Goal: Find specific page/section: Find specific page/section

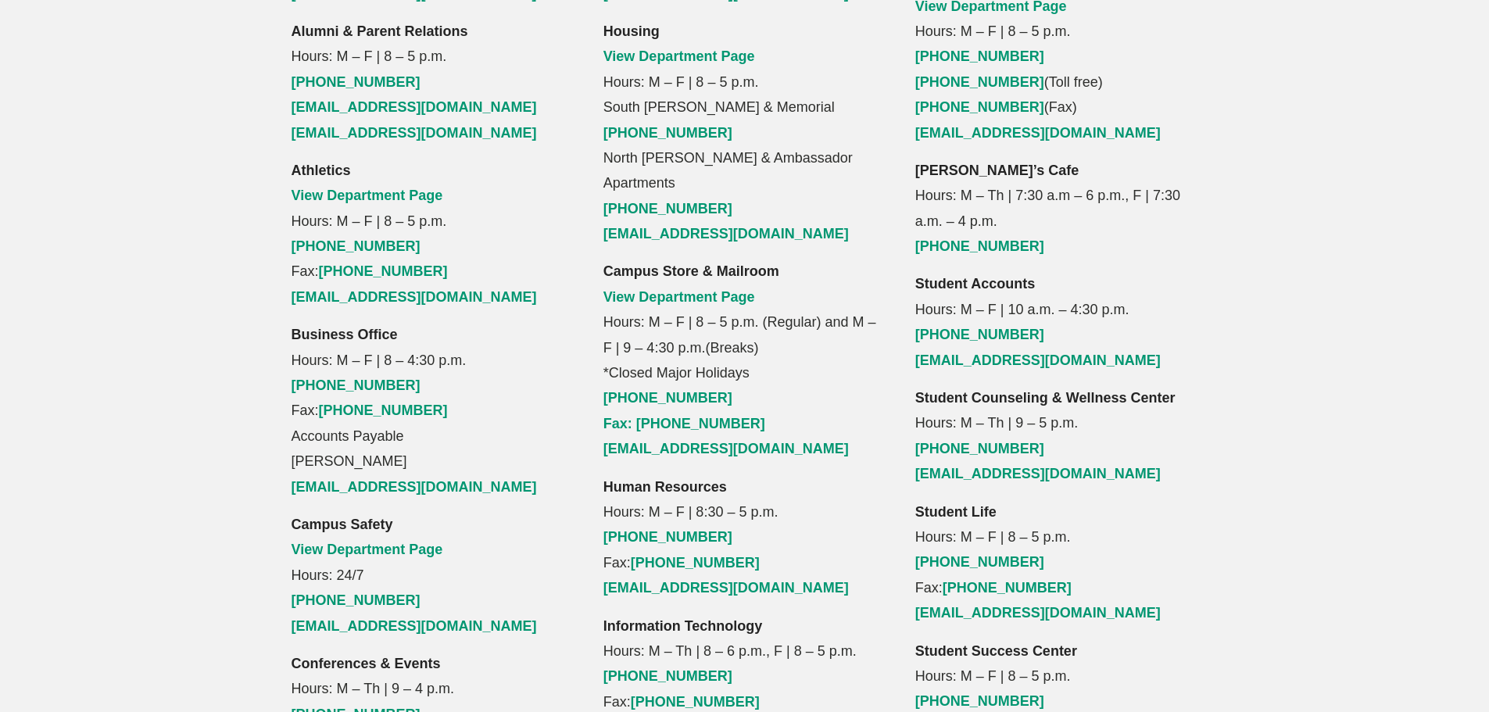
scroll to position [1869, 0]
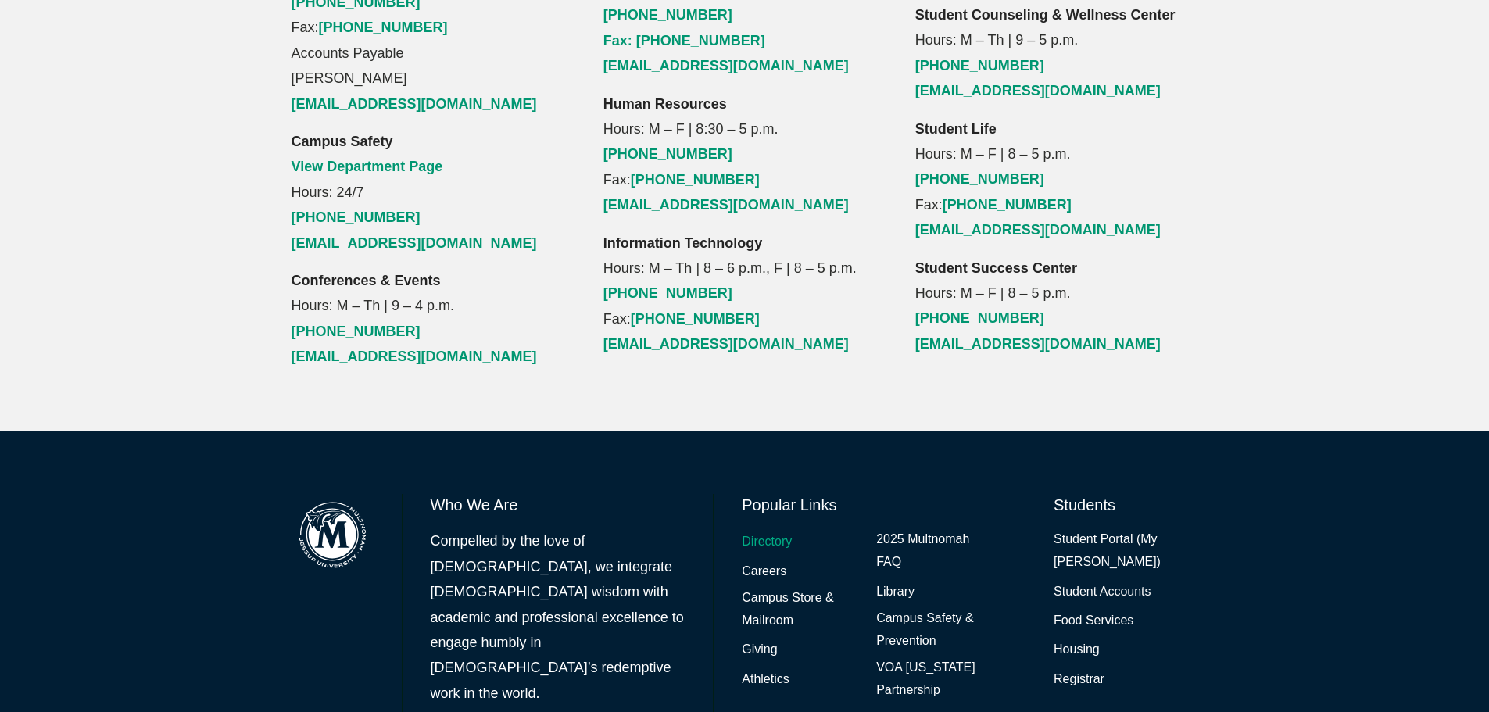
click at [770, 531] on link "Directory" at bounding box center [767, 542] width 50 height 23
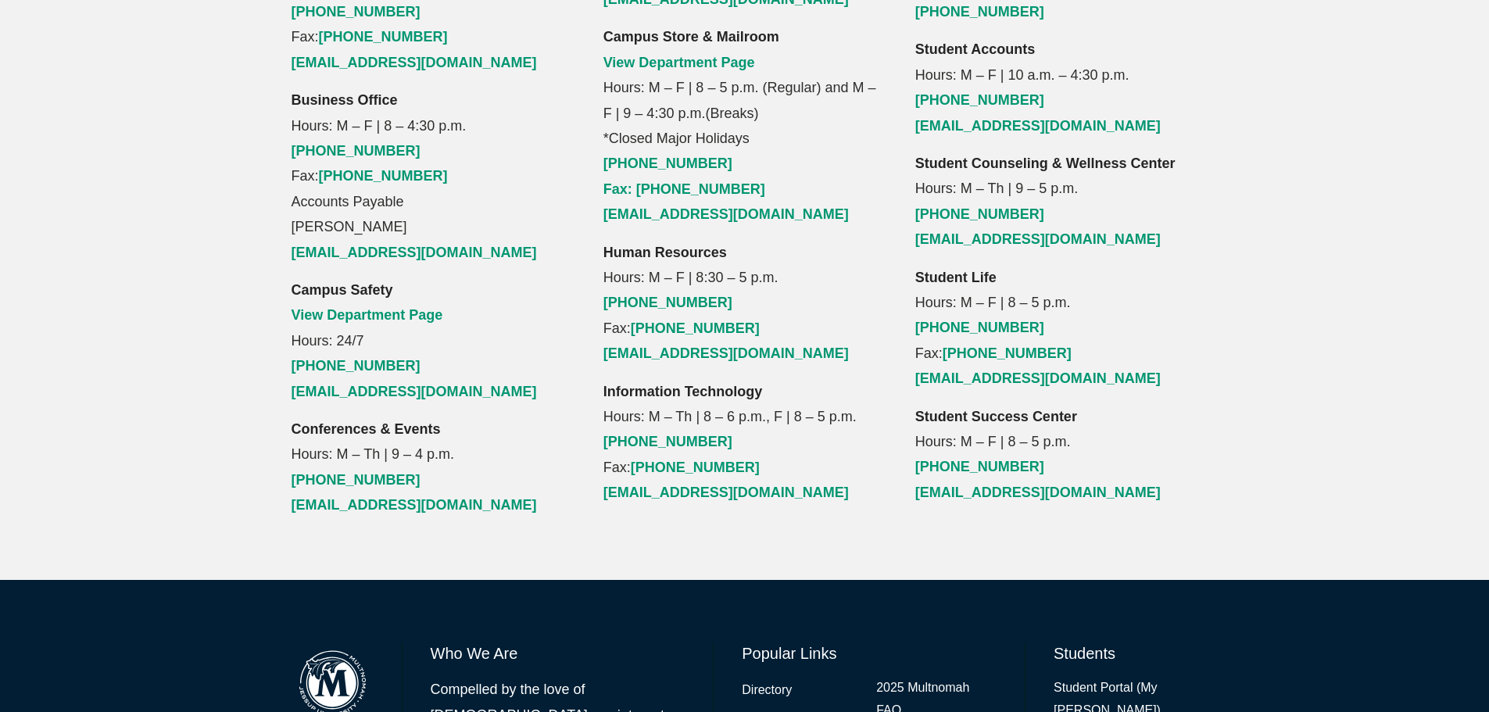
scroll to position [1869, 0]
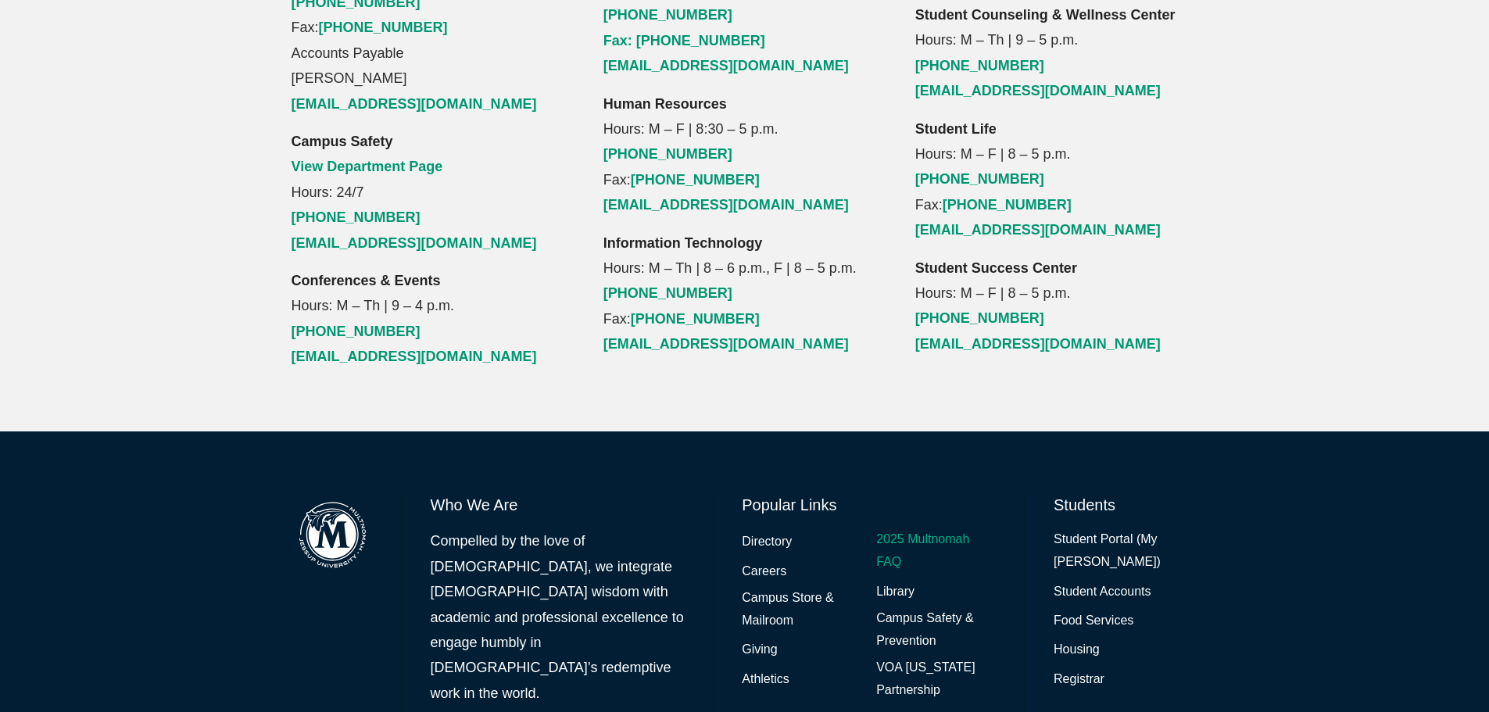
click at [951, 529] on link "2025 Multnomah FAQ" at bounding box center [936, 551] width 120 height 45
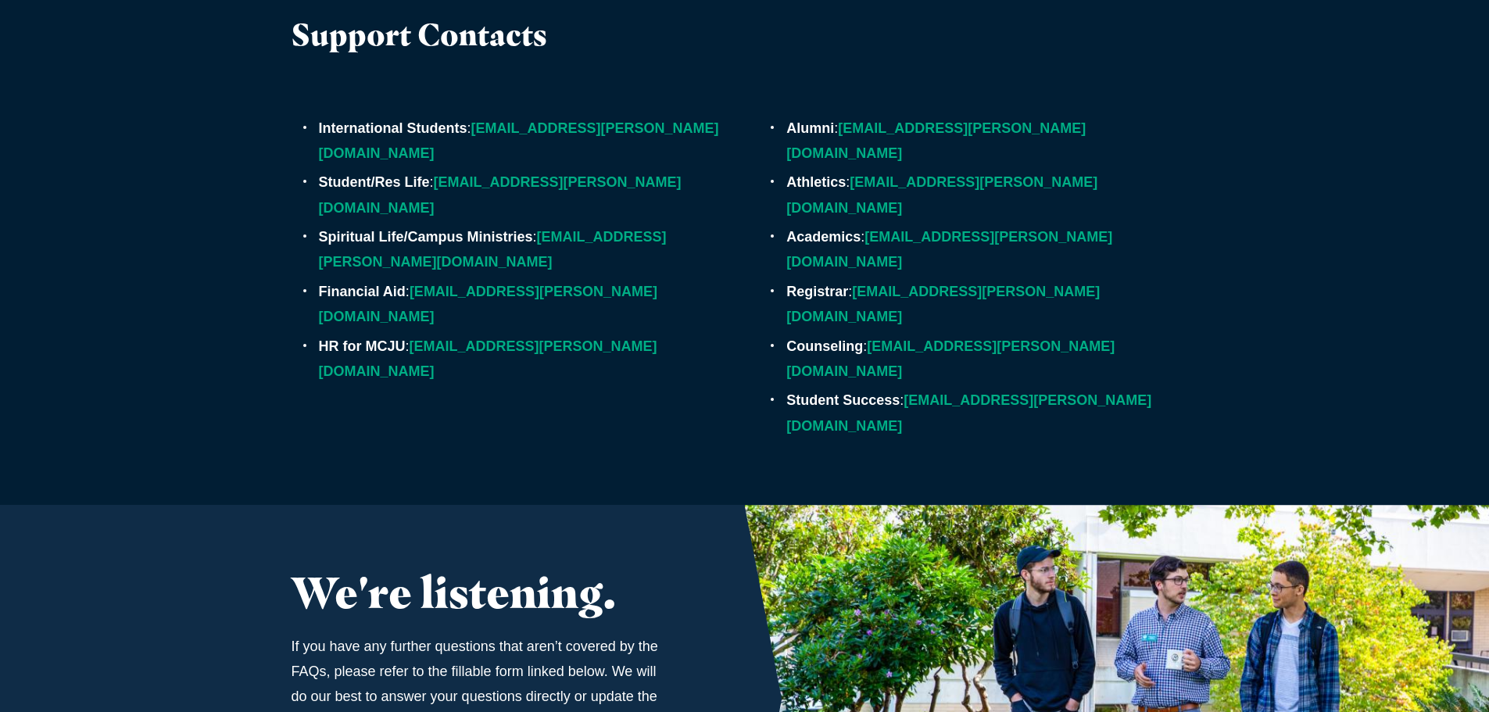
scroll to position [5108, 0]
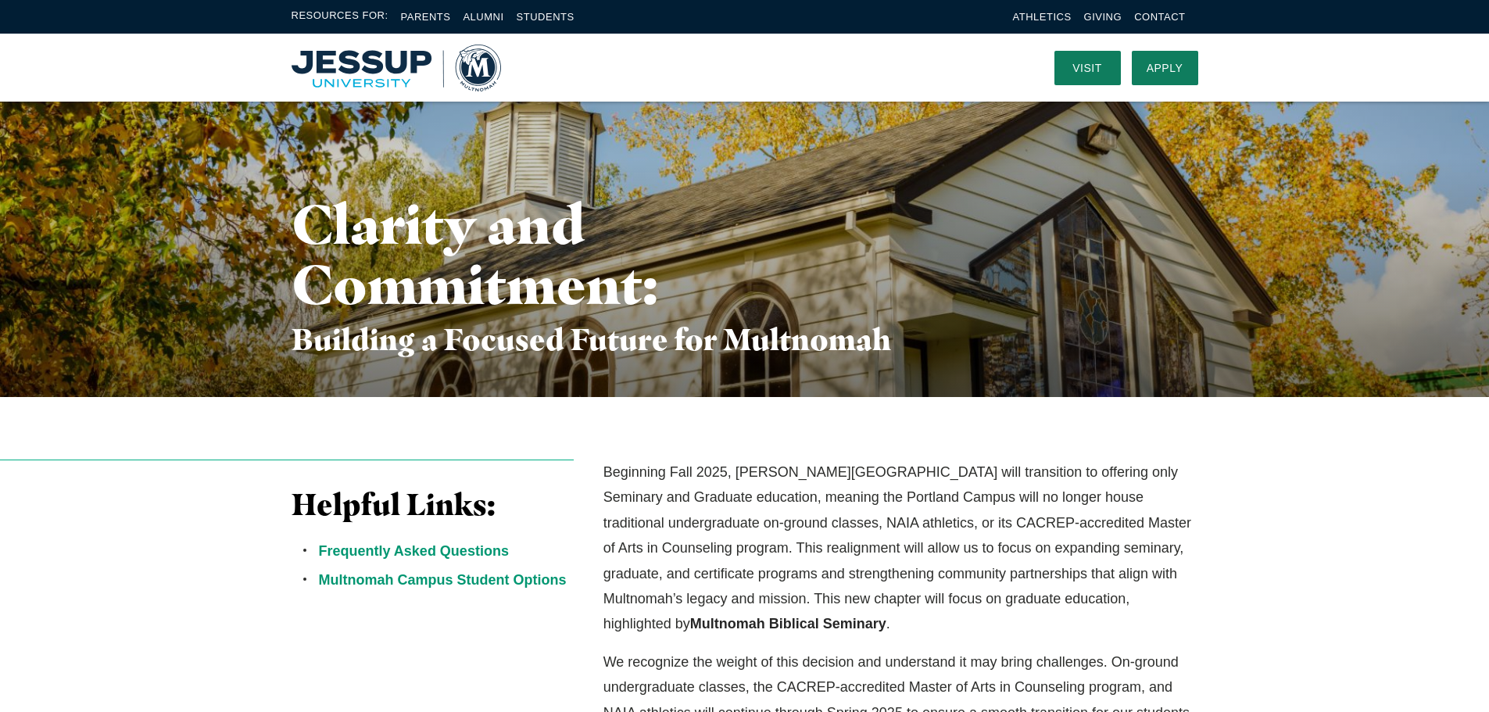
scroll to position [0, 0]
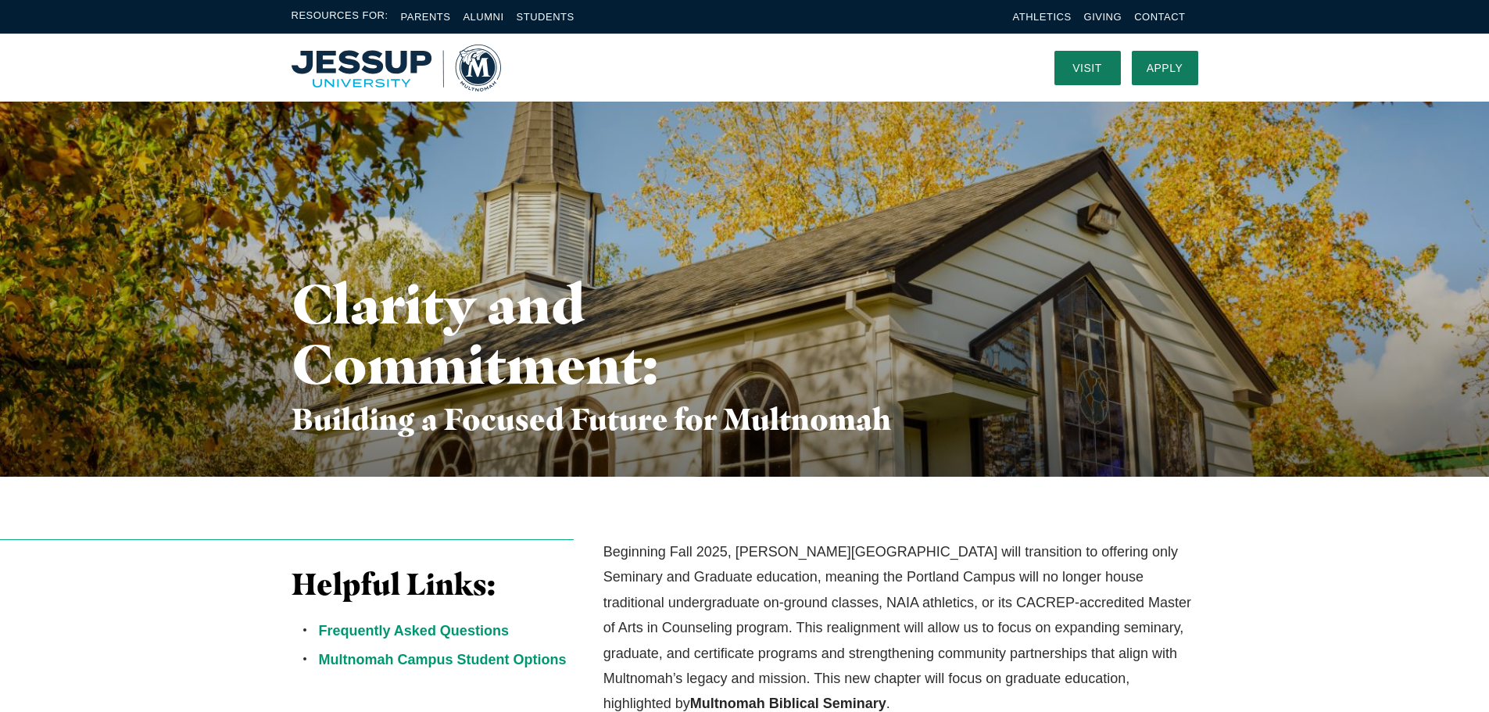
click at [352, 68] on img "Home" at bounding box center [397, 68] width 210 height 47
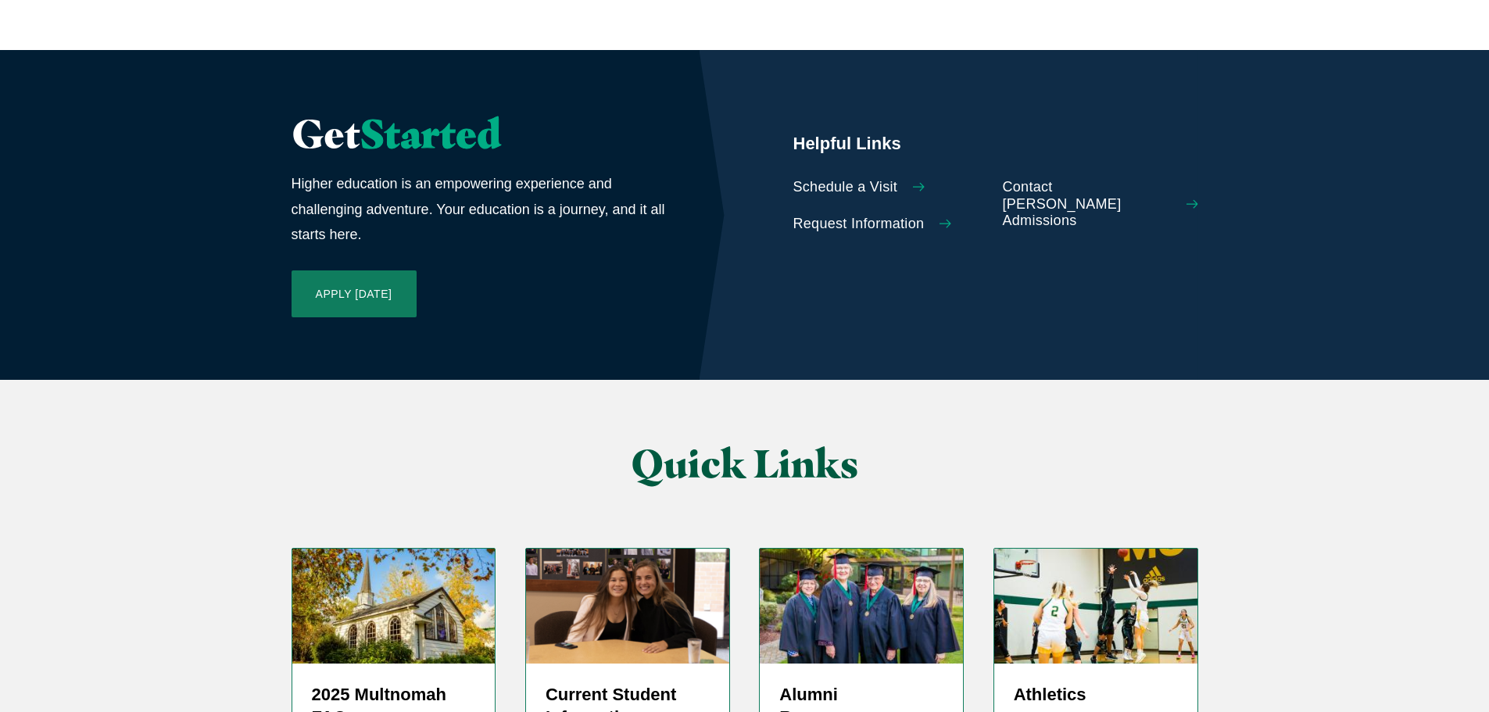
scroll to position [3596, 0]
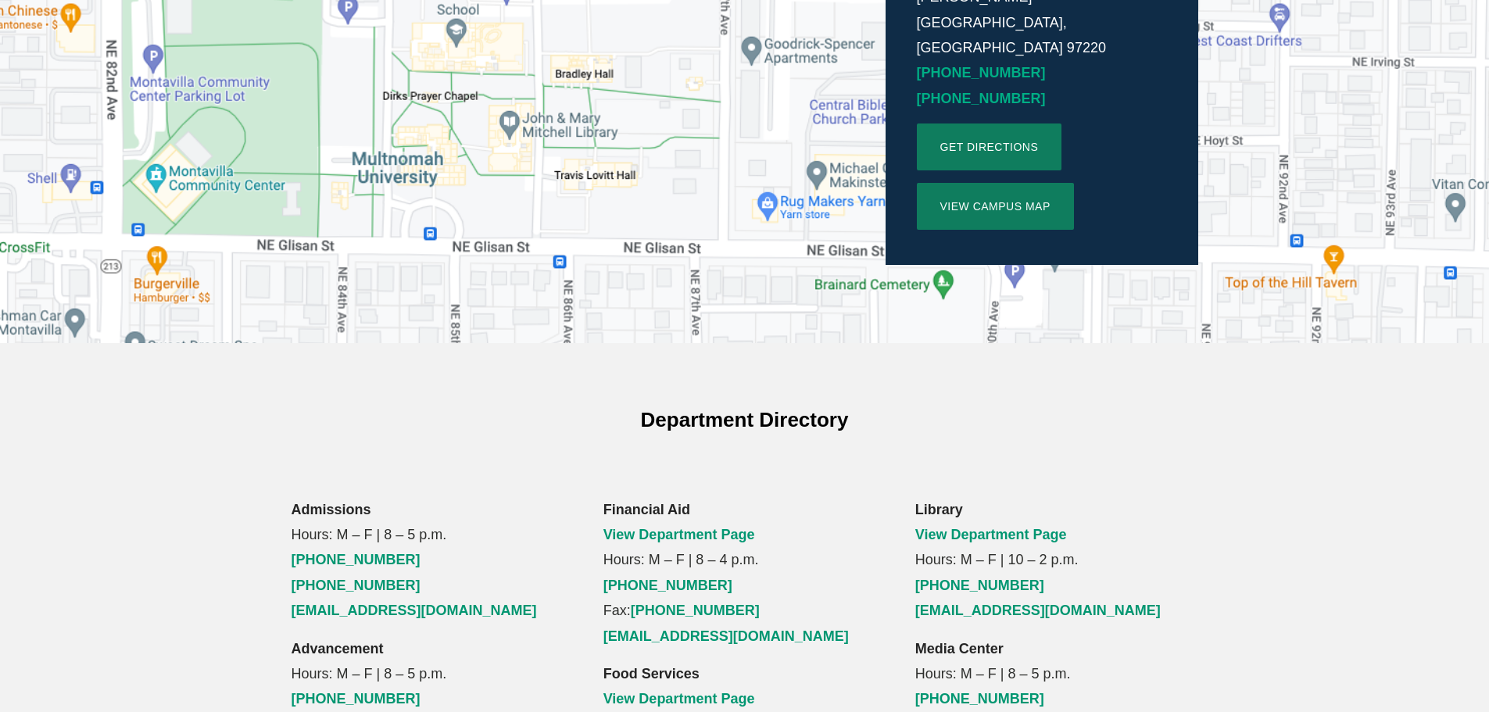
scroll to position [782, 0]
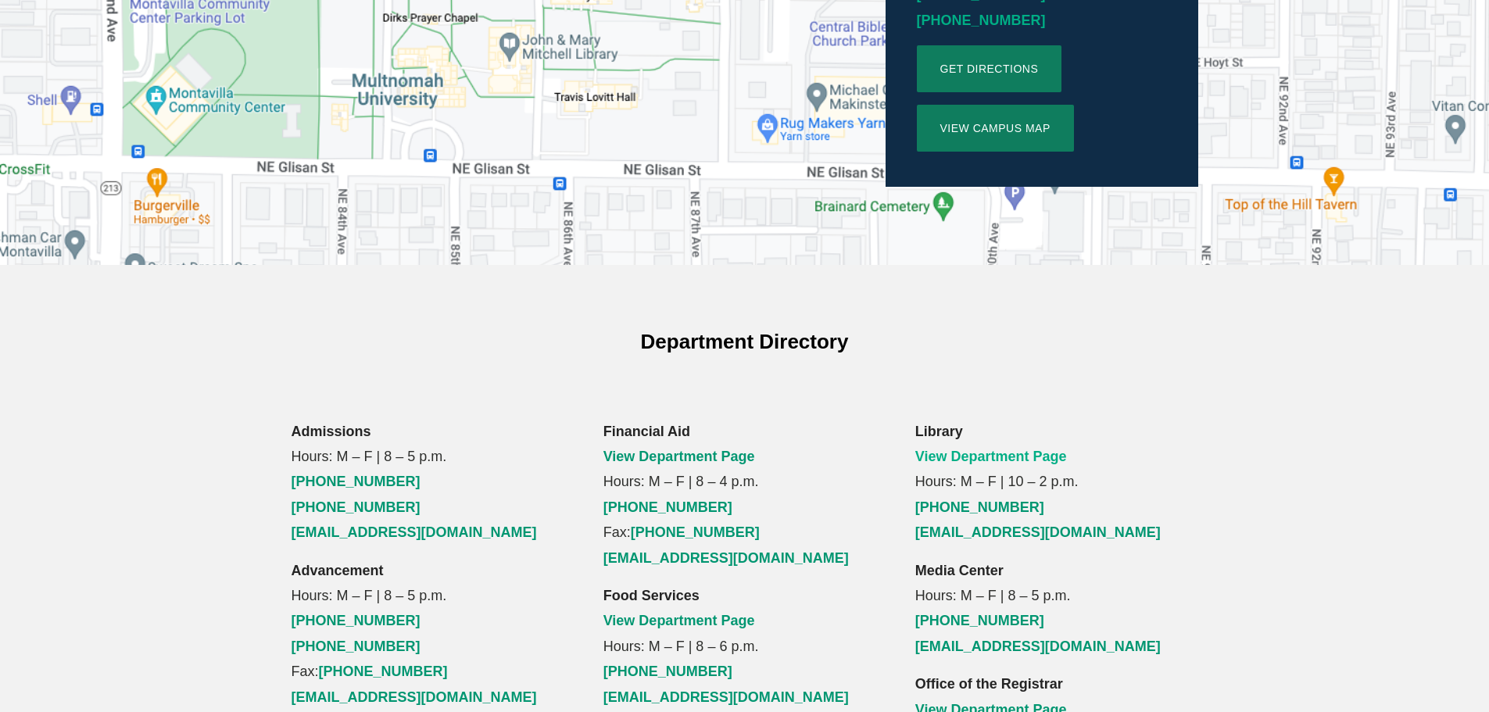
click at [979, 449] on link "View Department Page" at bounding box center [992, 457] width 152 height 16
